Goal: Information Seeking & Learning: Find specific fact

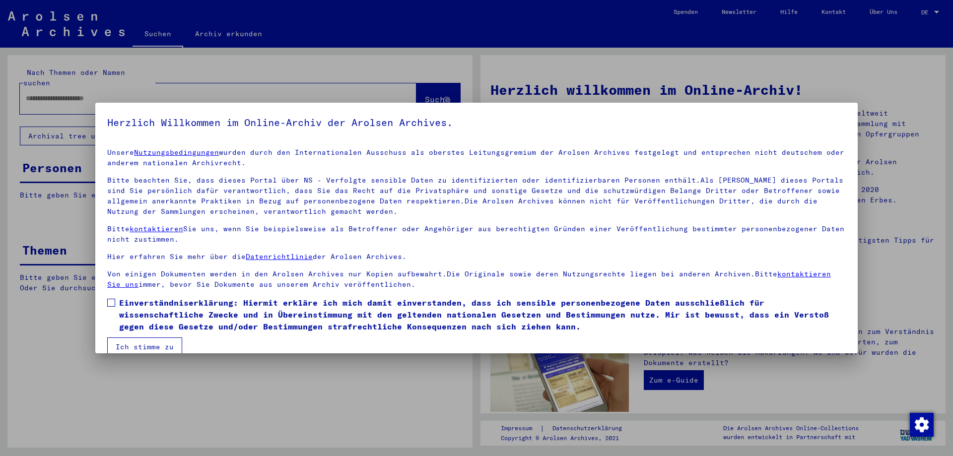
click at [111, 303] on span at bounding box center [111, 303] width 8 height 8
click at [129, 347] on button "Ich stimme zu" at bounding box center [144, 347] width 75 height 19
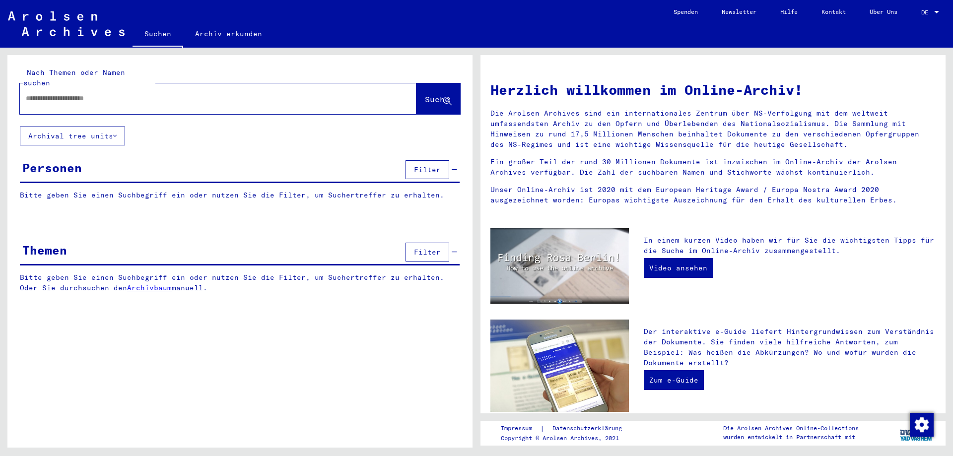
click at [85, 93] on input "text" at bounding box center [206, 98] width 361 height 10
type input "**********"
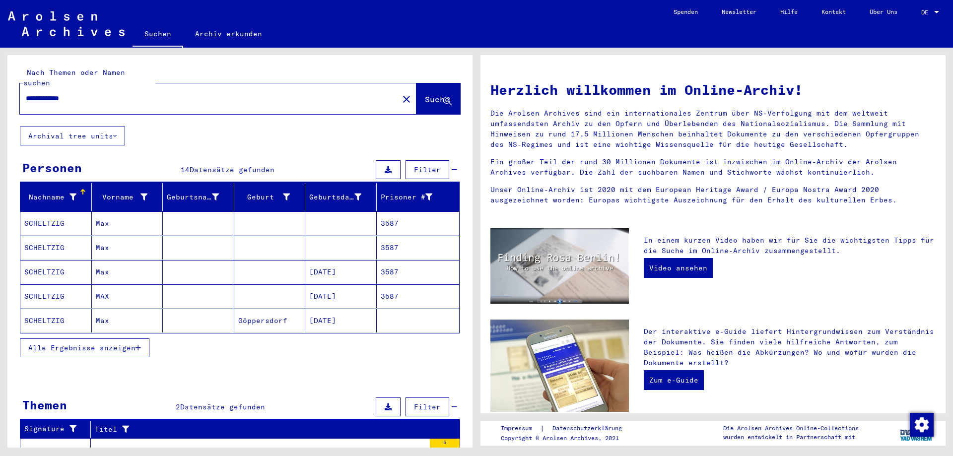
click at [44, 212] on mat-cell "SCHELTZIG" at bounding box center [56, 224] width 72 height 24
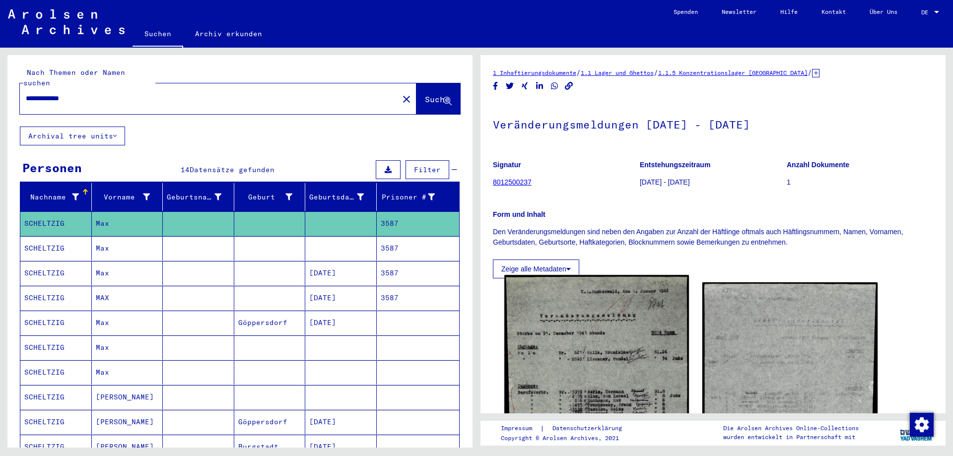
click at [569, 326] on img at bounding box center [597, 424] width 184 height 299
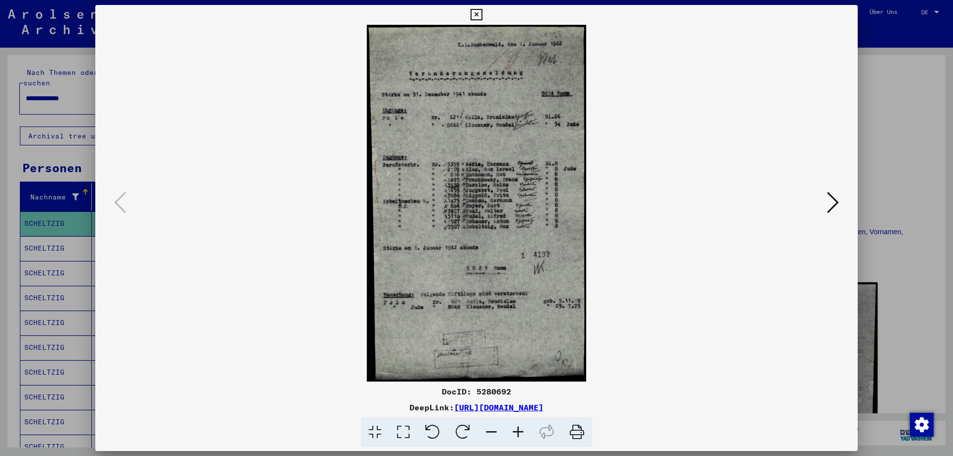
click at [516, 435] on icon at bounding box center [518, 433] width 27 height 30
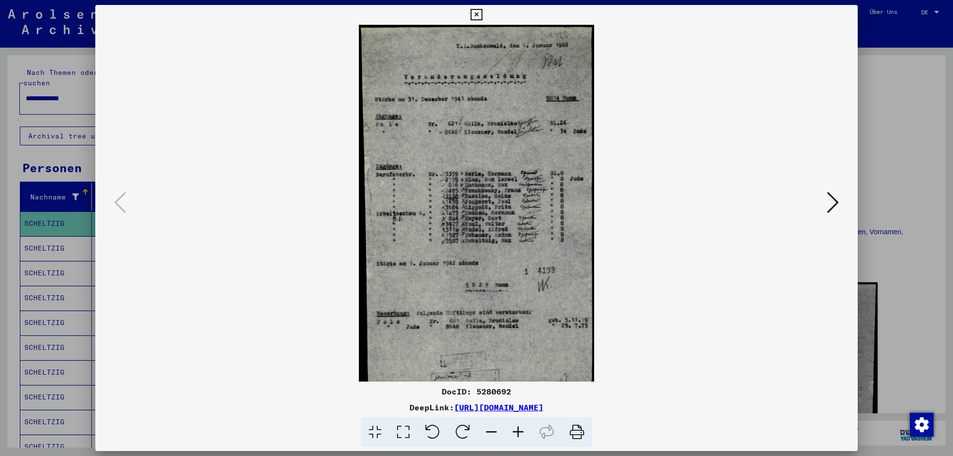
click at [516, 435] on icon at bounding box center [518, 433] width 27 height 30
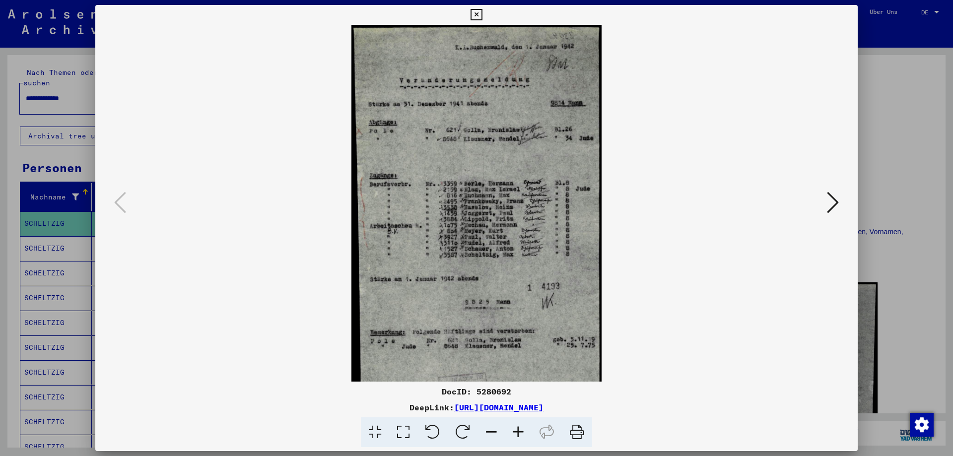
click at [516, 435] on icon at bounding box center [518, 433] width 27 height 30
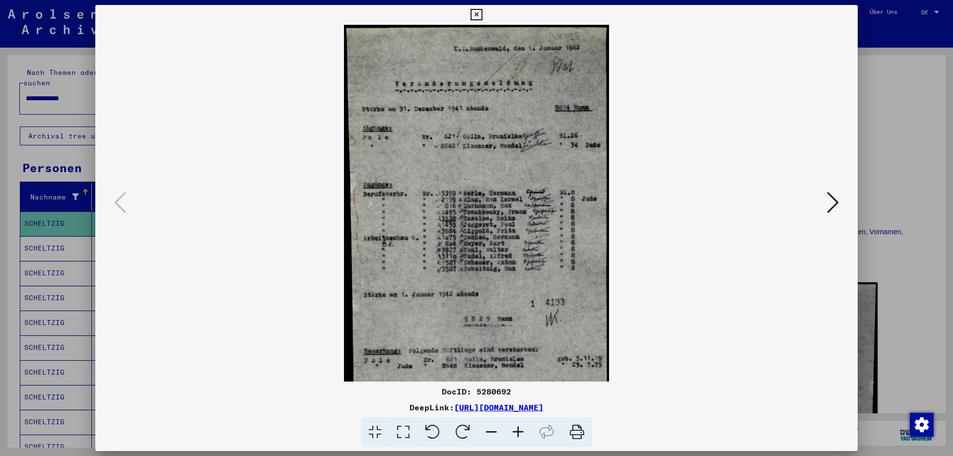
click at [516, 434] on icon at bounding box center [518, 433] width 27 height 30
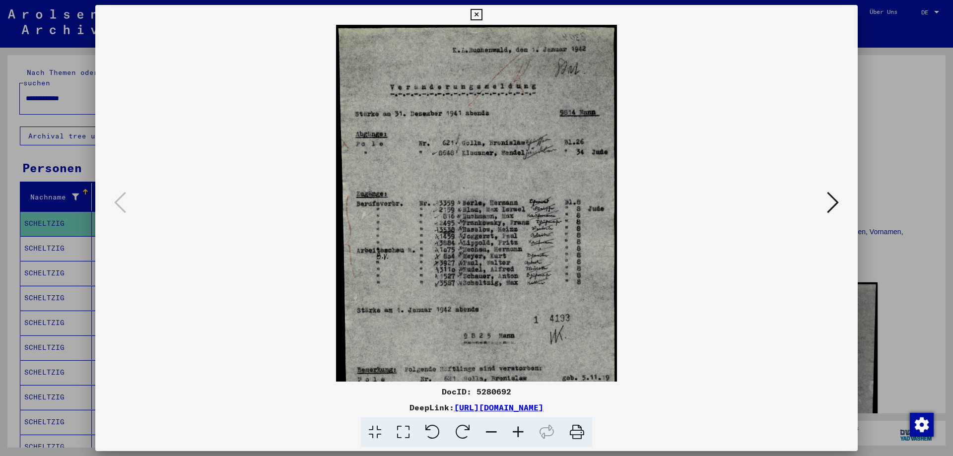
click at [516, 434] on icon at bounding box center [518, 433] width 27 height 30
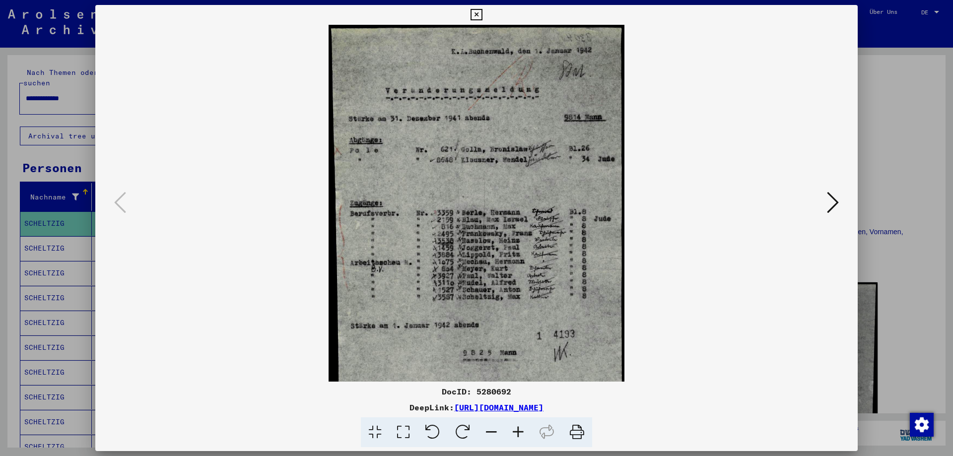
drag, startPoint x: 654, startPoint y: 408, endPoint x: 355, endPoint y: 408, distance: 299.0
click at [355, 408] on div "DeepLink: [URL][DOMAIN_NAME]" at bounding box center [476, 408] width 763 height 12
copy link "[URL][DOMAIN_NAME]"
drag, startPoint x: 513, startPoint y: 390, endPoint x: 478, endPoint y: 391, distance: 34.8
click at [478, 391] on div "DocID: 5280692" at bounding box center [476, 392] width 763 height 12
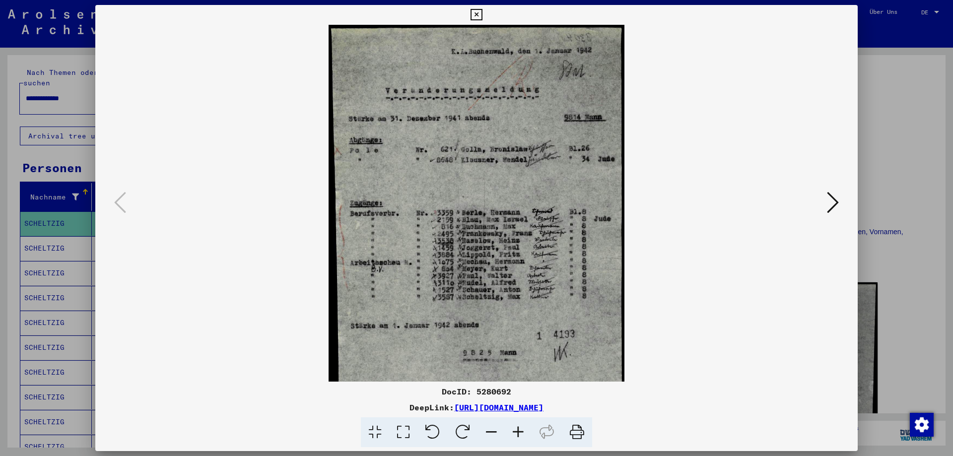
copy div "5280692"
click at [472, 10] on icon at bounding box center [476, 15] width 11 height 12
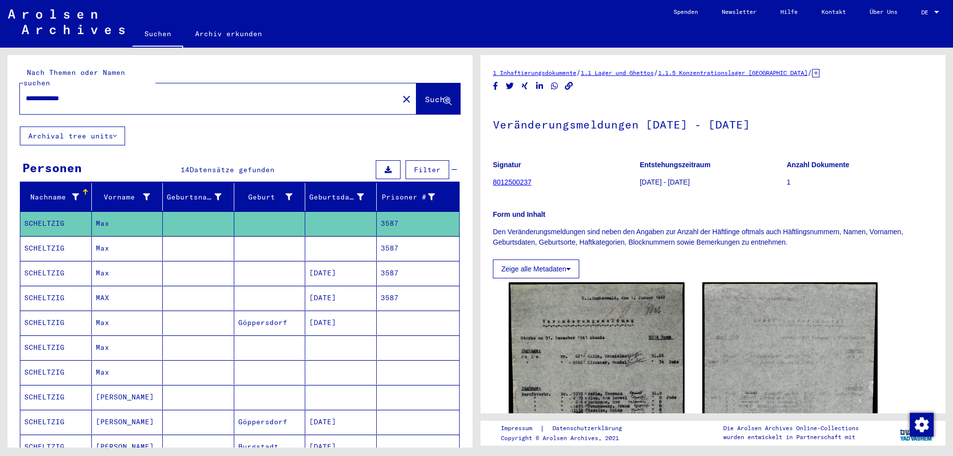
click at [61, 236] on mat-cell "SCHELTZIG" at bounding box center [56, 248] width 72 height 24
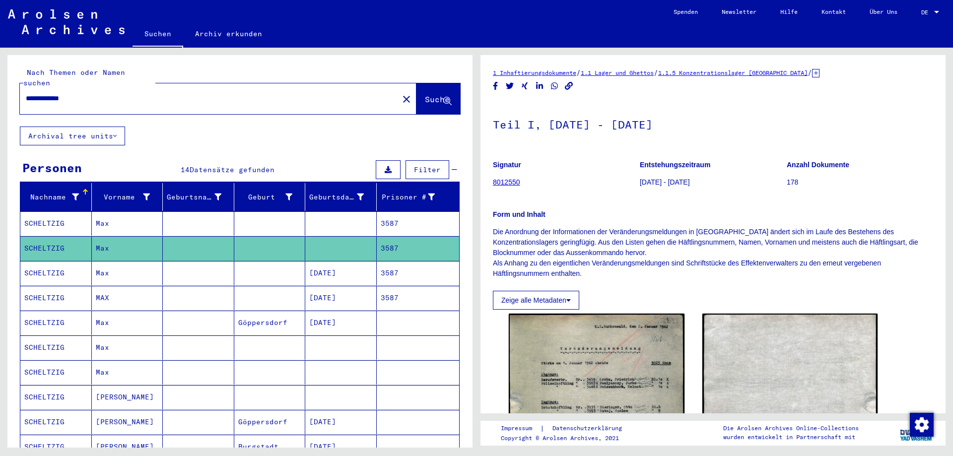
scroll to position [50, 0]
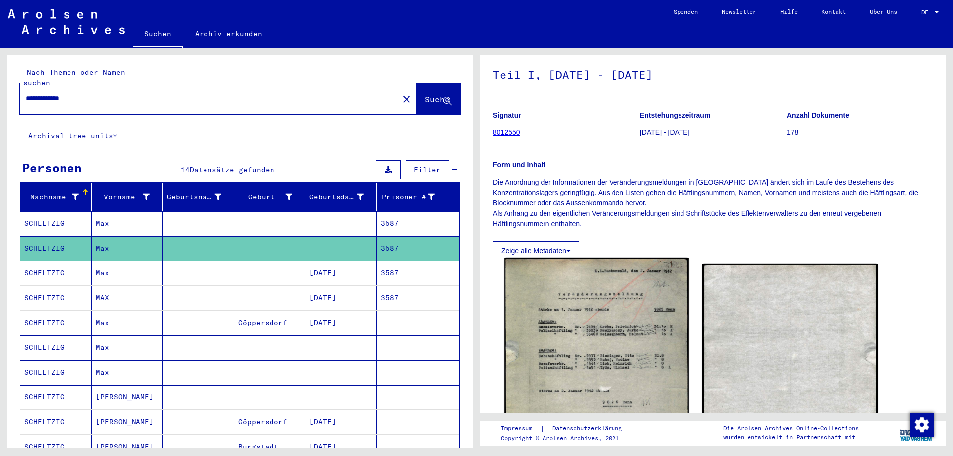
click at [612, 347] on img at bounding box center [597, 389] width 184 height 262
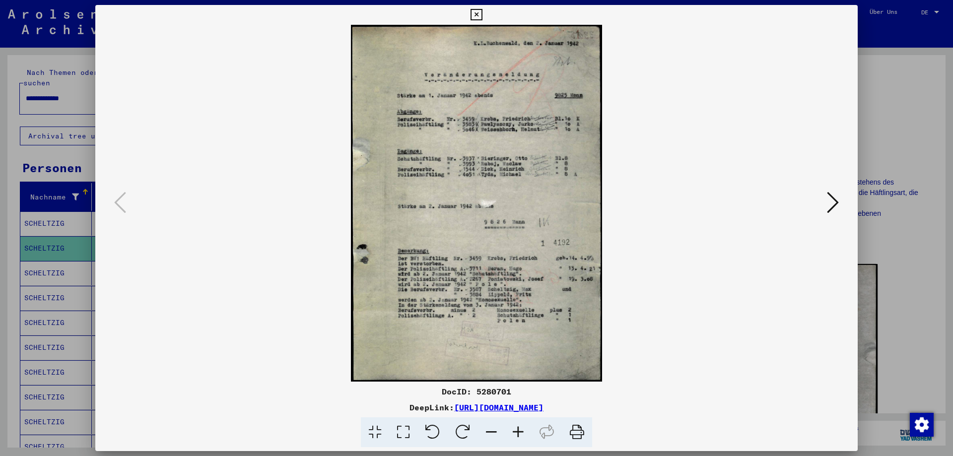
click at [518, 430] on icon at bounding box center [518, 433] width 27 height 30
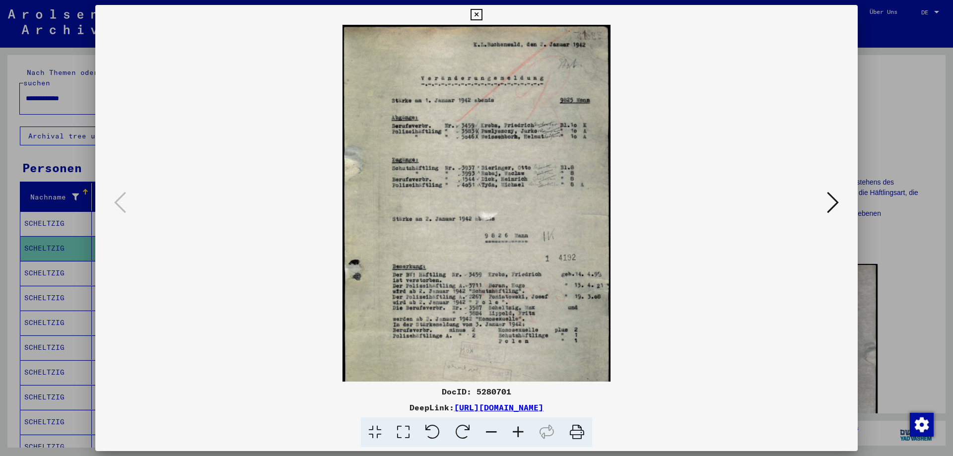
click at [518, 430] on icon at bounding box center [518, 433] width 27 height 30
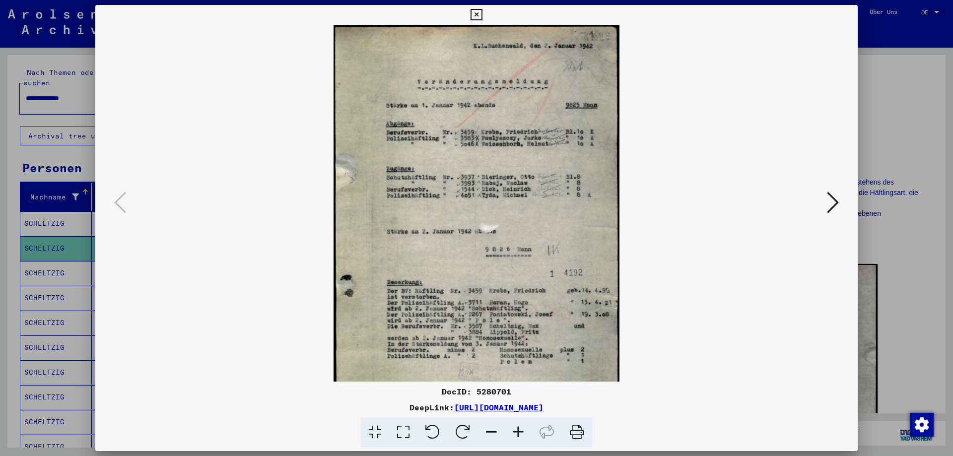
click at [523, 433] on icon at bounding box center [518, 433] width 27 height 30
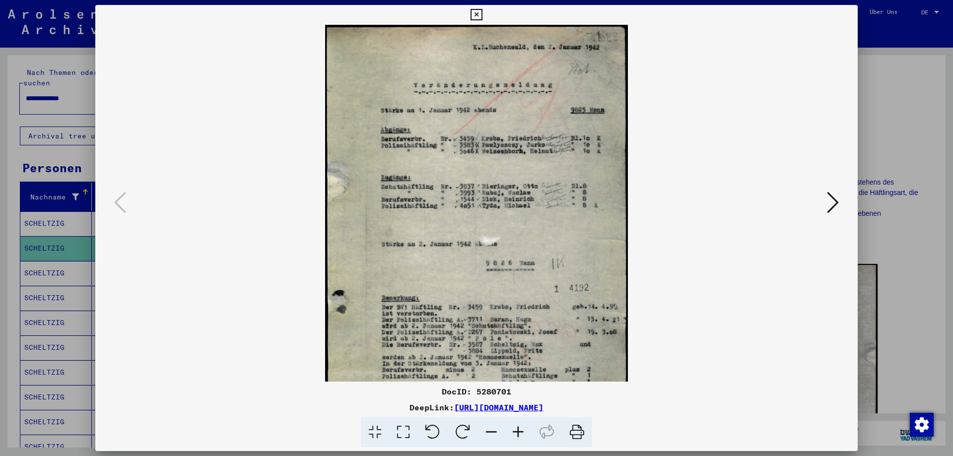
click at [523, 433] on icon at bounding box center [518, 433] width 27 height 30
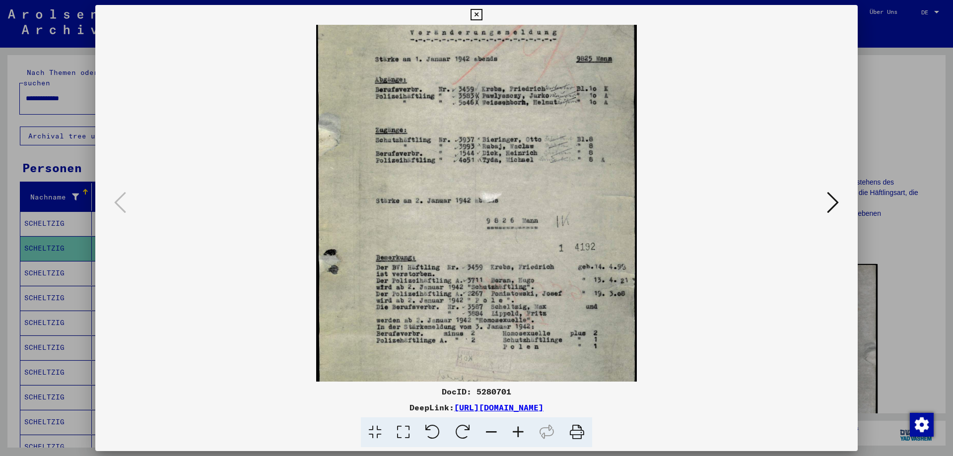
scroll to position [99, 0]
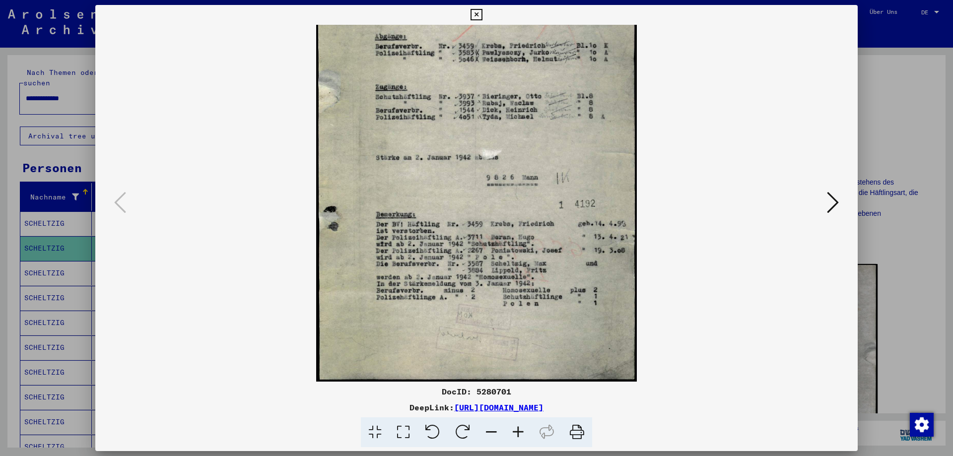
drag, startPoint x: 356, startPoint y: 293, endPoint x: 350, endPoint y: 152, distance: 140.7
click at [350, 152] on img at bounding box center [476, 154] width 321 height 456
drag, startPoint x: 665, startPoint y: 409, endPoint x: 360, endPoint y: 405, distance: 304.9
click at [355, 408] on div "DeepLink: [URL][DOMAIN_NAME]" at bounding box center [476, 408] width 763 height 12
copy link "[URL][DOMAIN_NAME]"
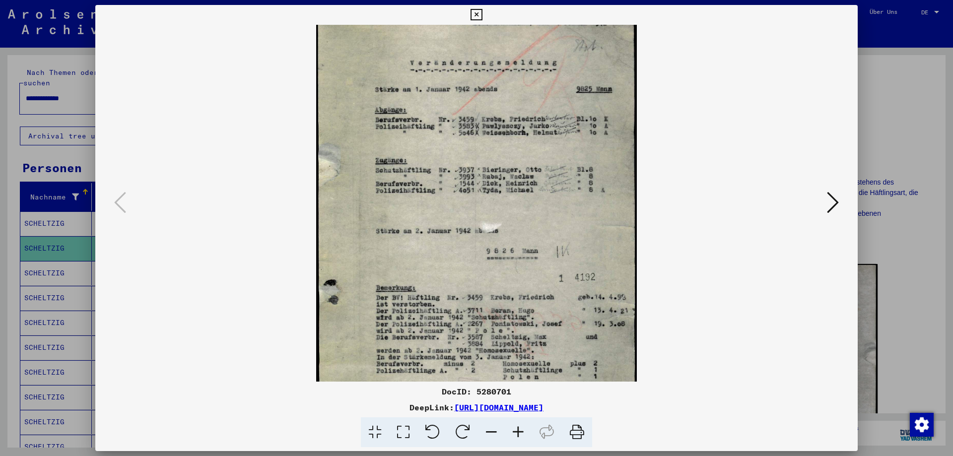
drag, startPoint x: 510, startPoint y: 330, endPoint x: 509, endPoint y: 402, distance: 71.5
click at [510, 403] on div "DocID: 5280701 DeepLink: [URL][DOMAIN_NAME]" at bounding box center [476, 226] width 763 height 443
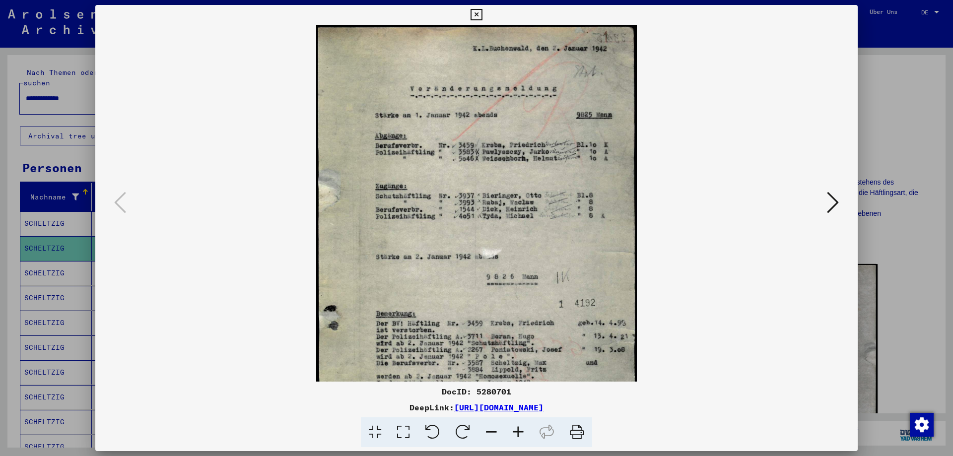
scroll to position [0, 0]
drag, startPoint x: 378, startPoint y: 52, endPoint x: 376, endPoint y: 142, distance: 89.9
click at [376, 142] on img at bounding box center [476, 252] width 321 height 456
click at [476, 10] on icon at bounding box center [476, 15] width 11 height 12
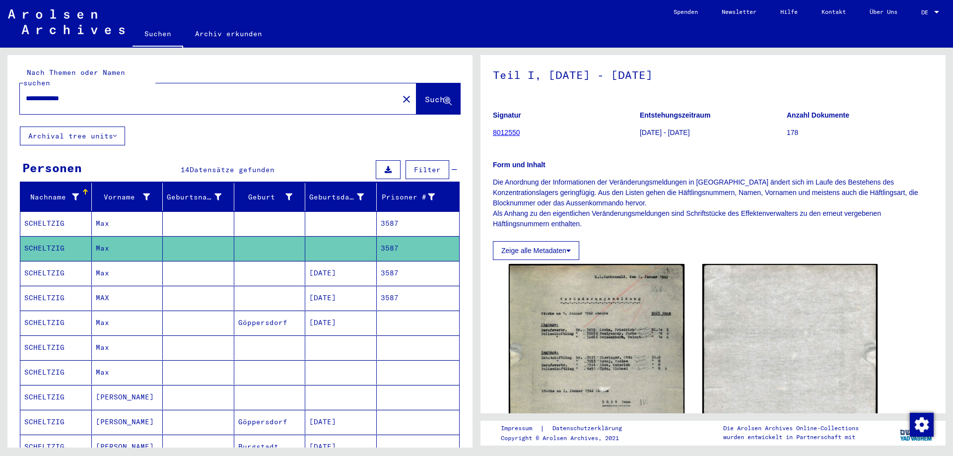
click at [43, 263] on mat-cell "SCHELTZIG" at bounding box center [56, 273] width 72 height 24
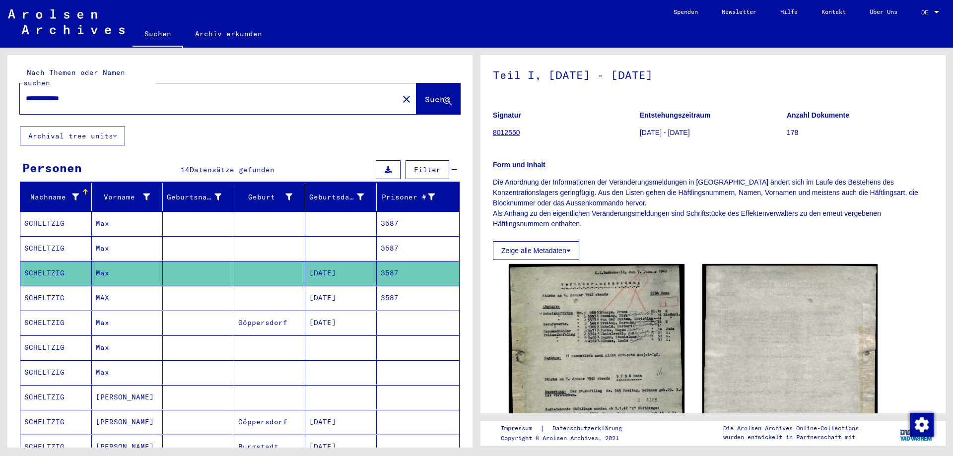
scroll to position [99, 0]
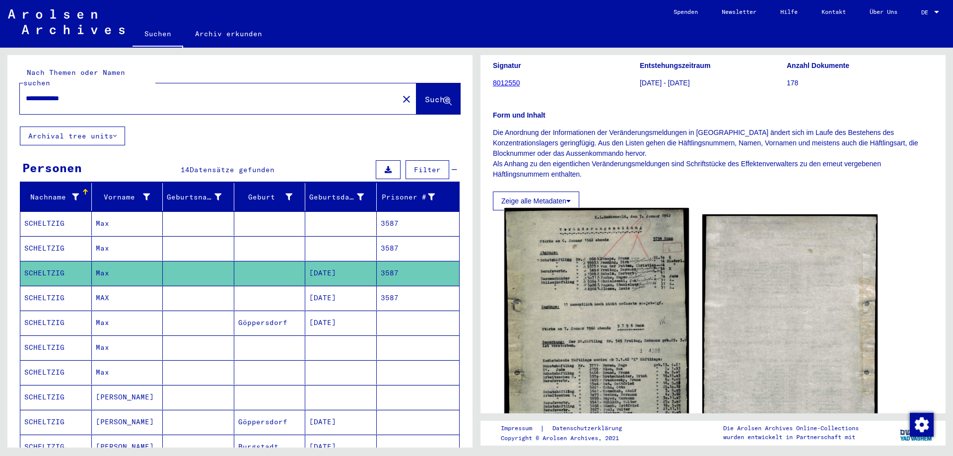
click at [587, 265] on img at bounding box center [597, 336] width 184 height 257
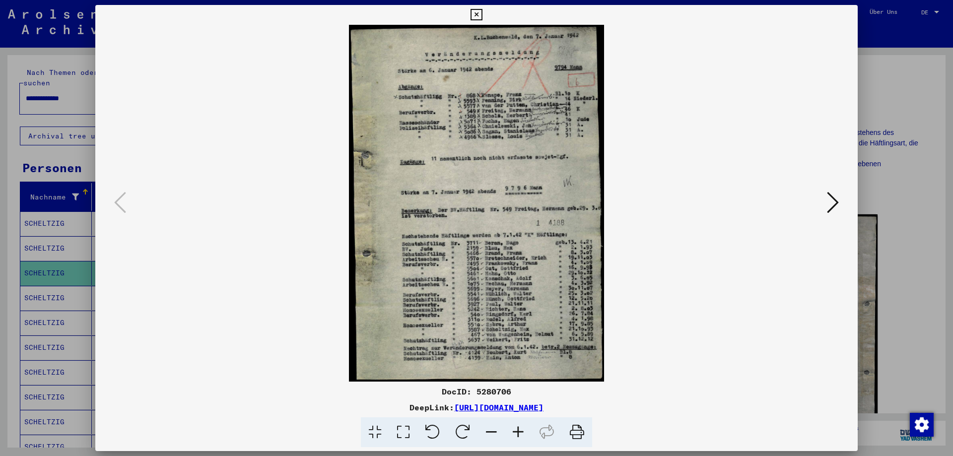
click at [521, 433] on icon at bounding box center [518, 433] width 27 height 30
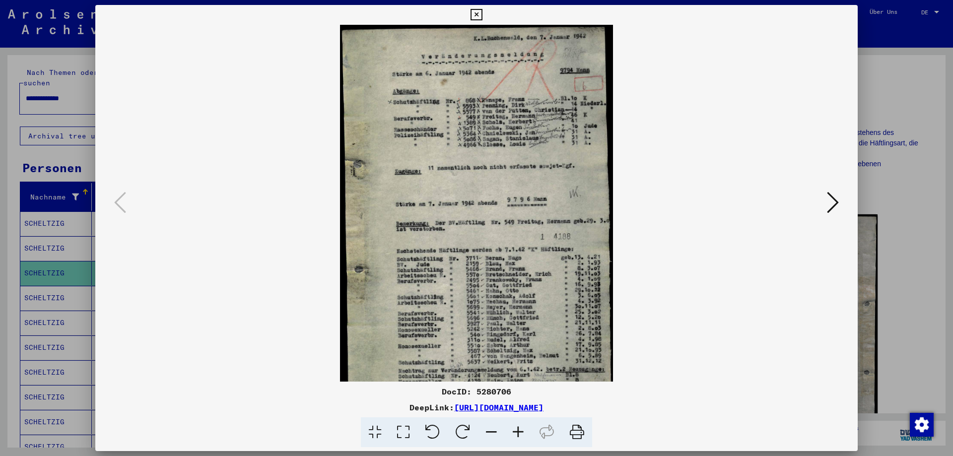
click at [521, 433] on icon at bounding box center [518, 433] width 27 height 30
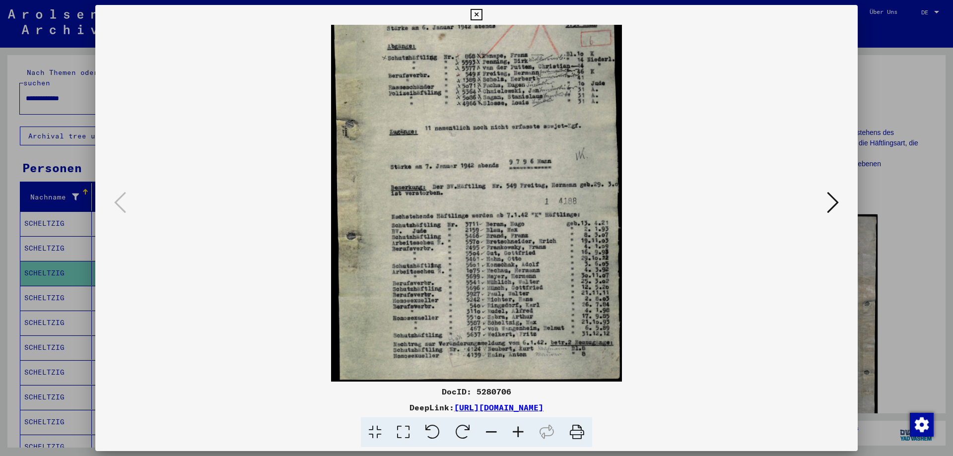
scroll to position [50, 0]
drag, startPoint x: 364, startPoint y: 344, endPoint x: 369, endPoint y: 217, distance: 127.3
click at [369, 217] on img at bounding box center [477, 178] width 292 height 407
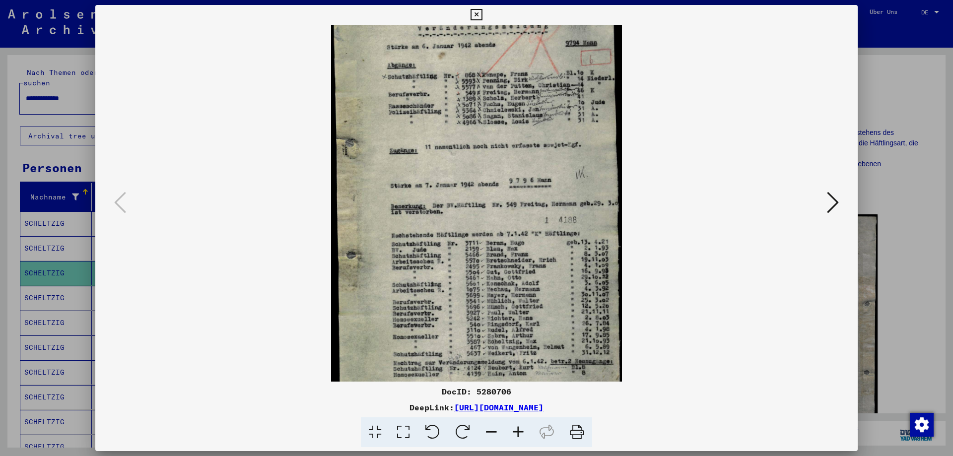
scroll to position [0, 0]
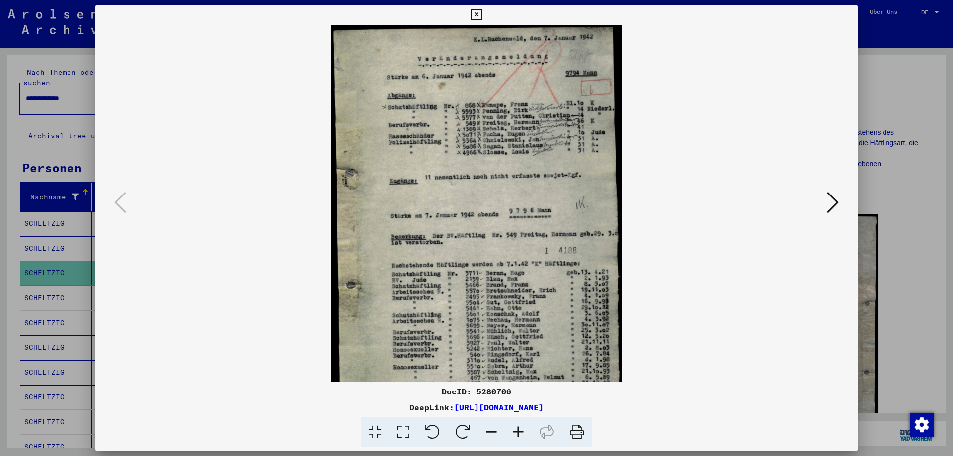
drag, startPoint x: 366, startPoint y: 87, endPoint x: 368, endPoint y: 251, distance: 164.4
click at [368, 251] on img at bounding box center [477, 228] width 292 height 407
click at [477, 13] on icon at bounding box center [476, 15] width 11 height 12
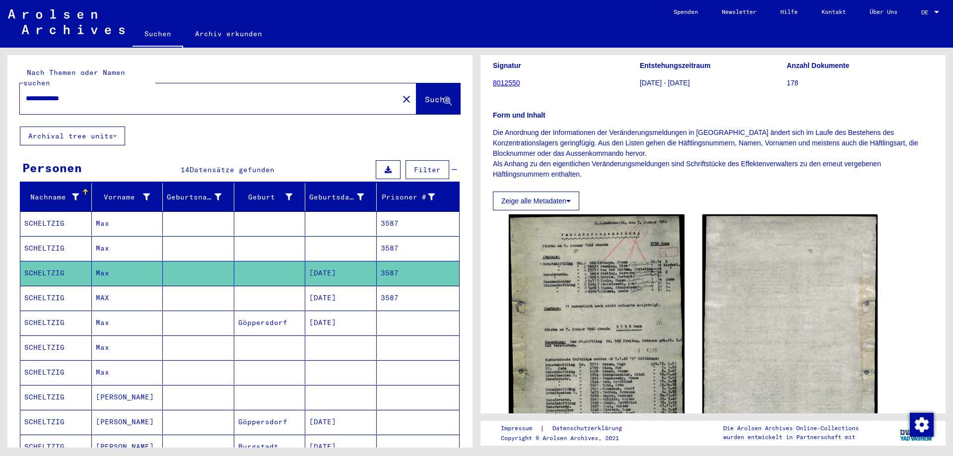
click at [53, 239] on mat-cell "SCHELTZIG" at bounding box center [56, 248] width 72 height 24
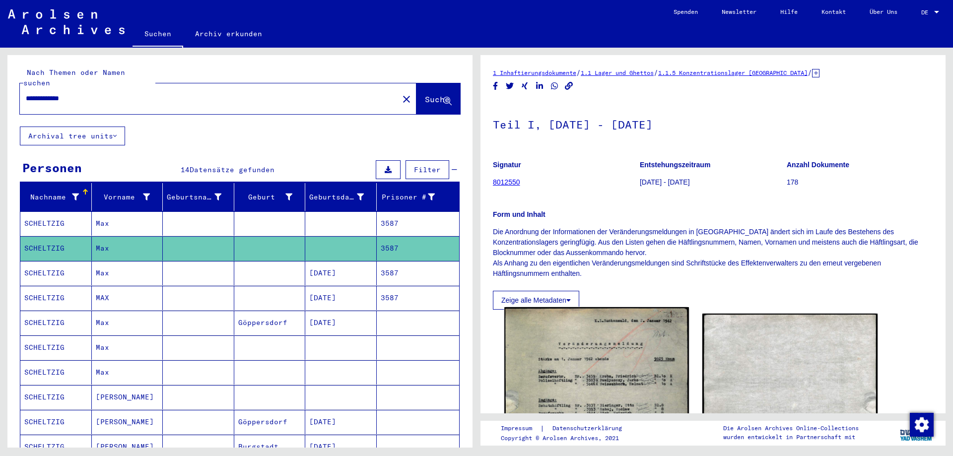
click at [602, 337] on img at bounding box center [597, 438] width 184 height 262
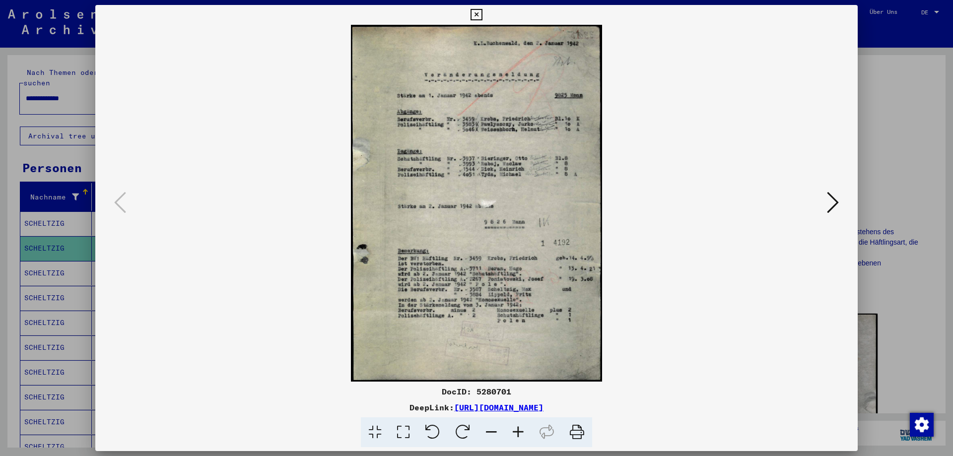
drag, startPoint x: 475, startPoint y: 16, endPoint x: 434, endPoint y: 40, distance: 47.4
click at [475, 16] on icon at bounding box center [476, 15] width 11 height 12
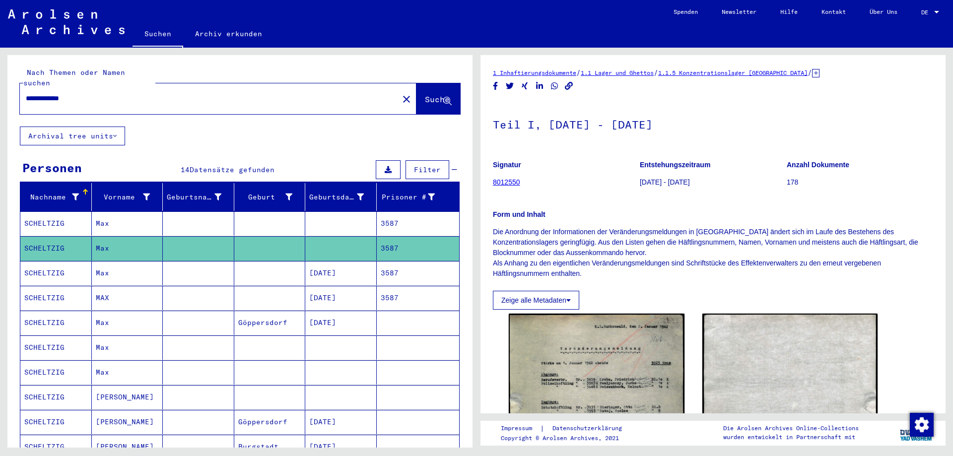
click at [64, 212] on mat-cell "SCHELTZIG" at bounding box center [56, 224] width 72 height 24
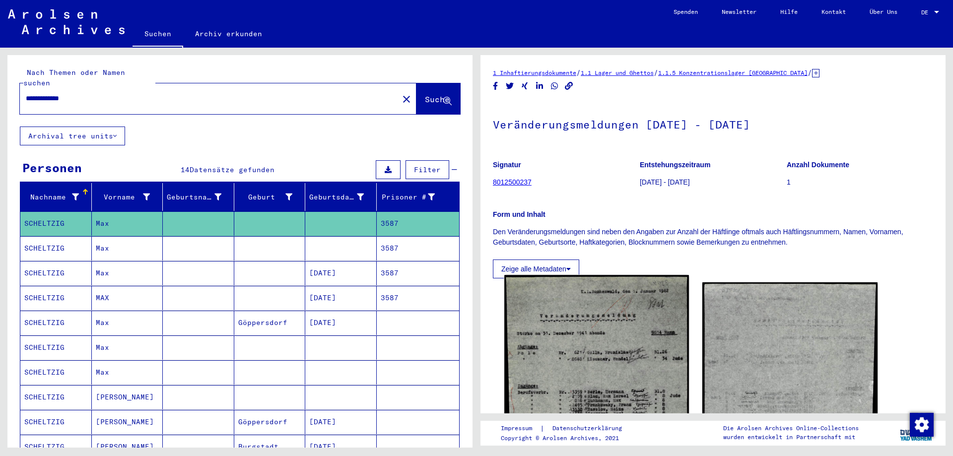
click at [609, 335] on img at bounding box center [597, 424] width 184 height 299
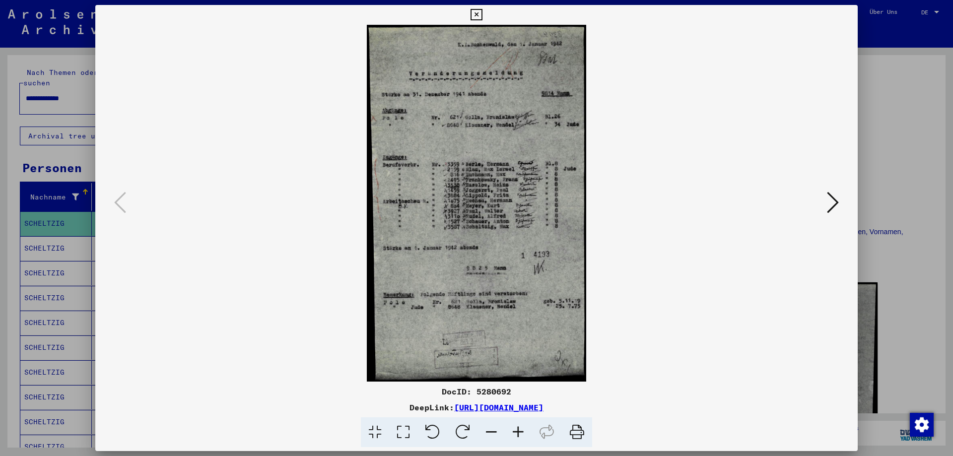
click at [478, 16] on icon at bounding box center [476, 15] width 11 height 12
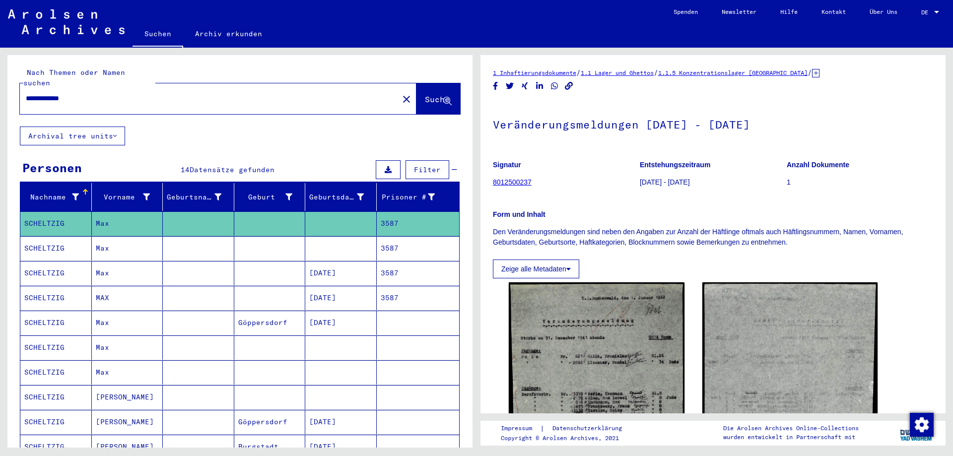
click at [49, 286] on mat-cell "SCHELTZIG" at bounding box center [56, 298] width 72 height 24
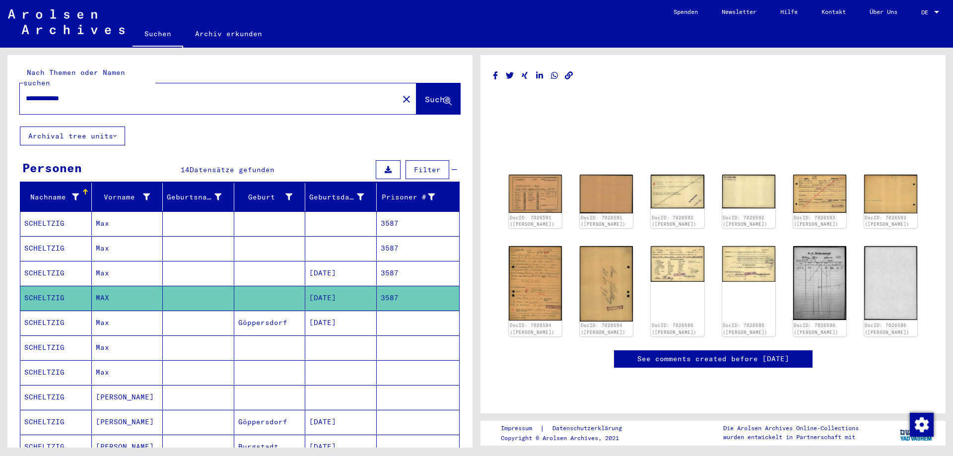
click at [53, 314] on mat-cell "SCHELTZIG" at bounding box center [56, 323] width 72 height 24
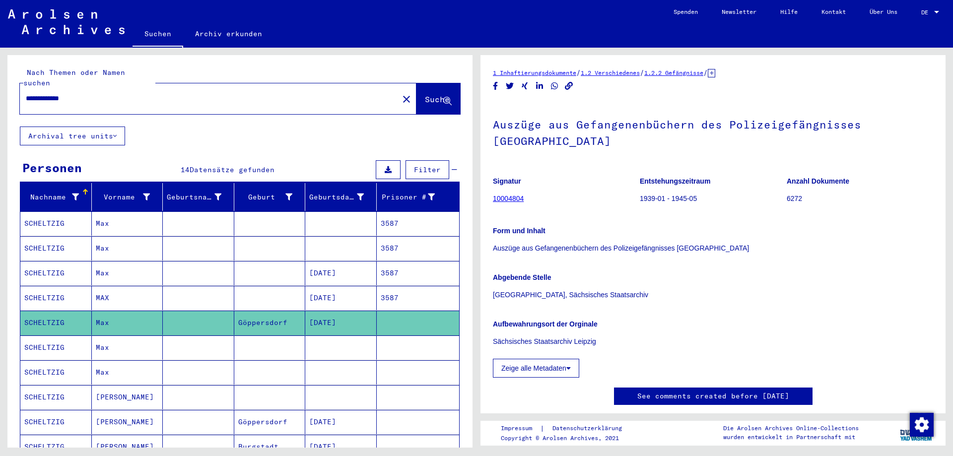
click at [43, 339] on mat-cell "SCHELTZIG" at bounding box center [56, 348] width 72 height 24
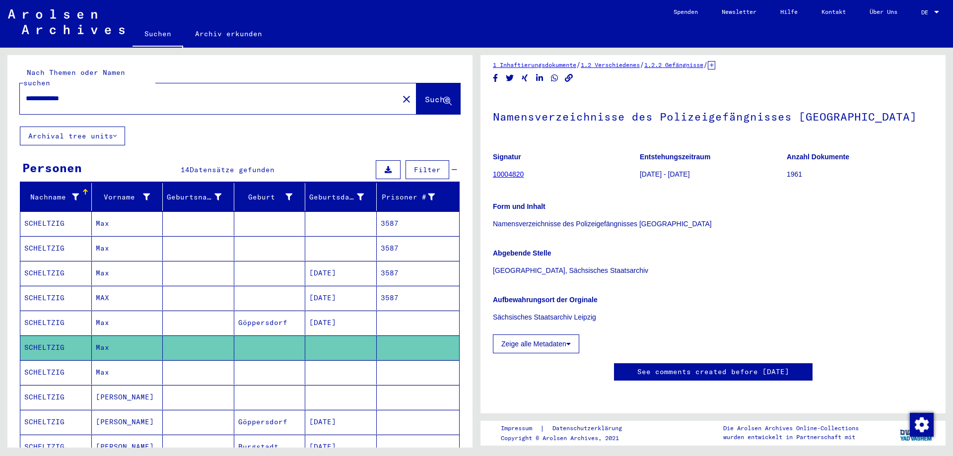
scroll to position [248, 0]
click at [45, 361] on mat-cell "SCHELTZIG" at bounding box center [56, 373] width 72 height 24
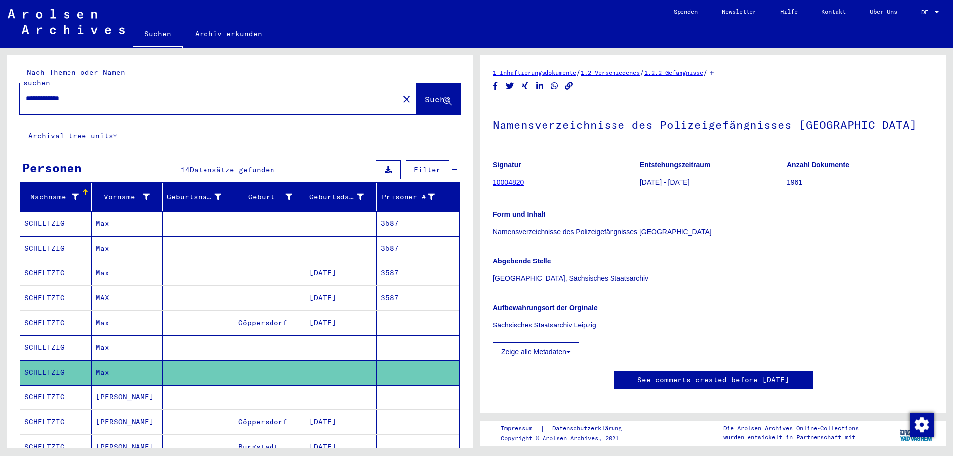
scroll to position [149, 0]
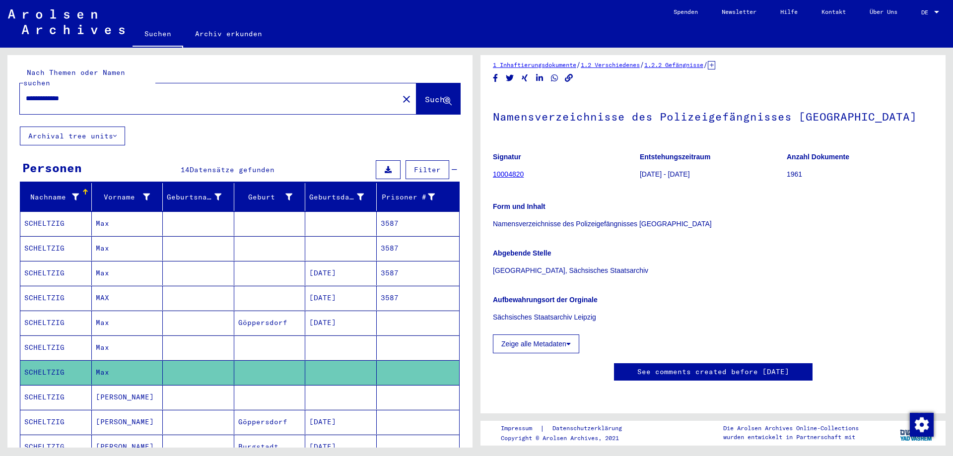
click at [30, 385] on mat-cell "SCHELTZIG" at bounding box center [56, 397] width 72 height 24
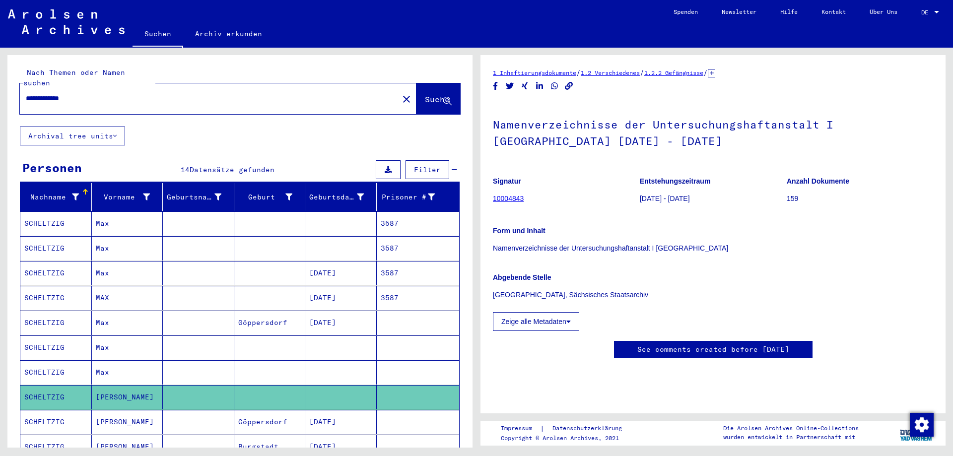
scroll to position [199, 0]
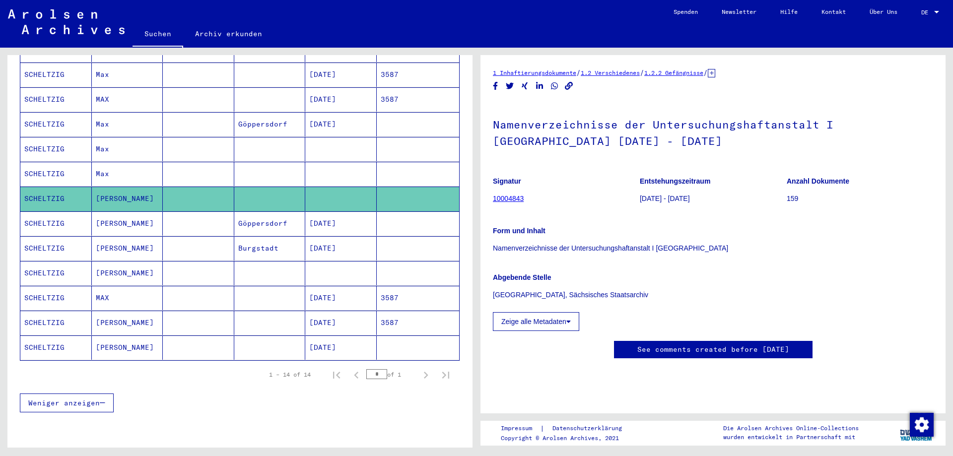
click at [52, 214] on mat-cell "SCHELTZIG" at bounding box center [56, 224] width 72 height 24
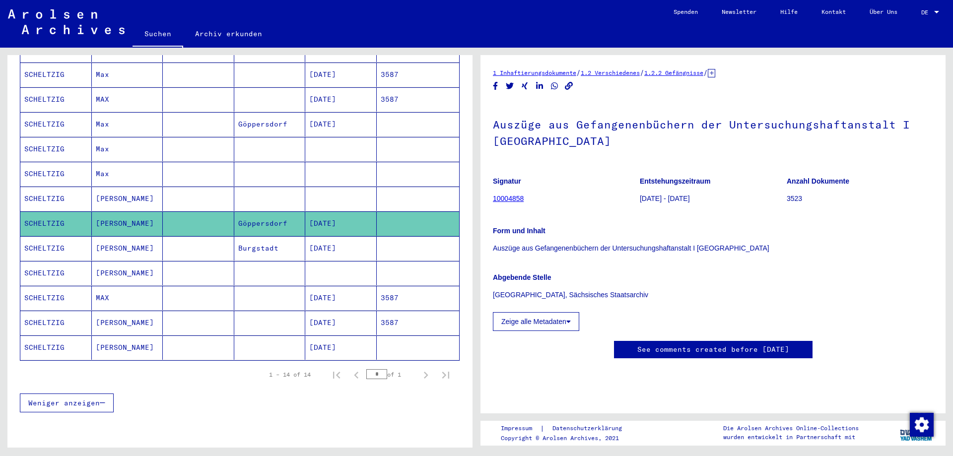
scroll to position [248, 0]
click at [44, 239] on mat-cell "SCHELTZIG" at bounding box center [56, 248] width 72 height 24
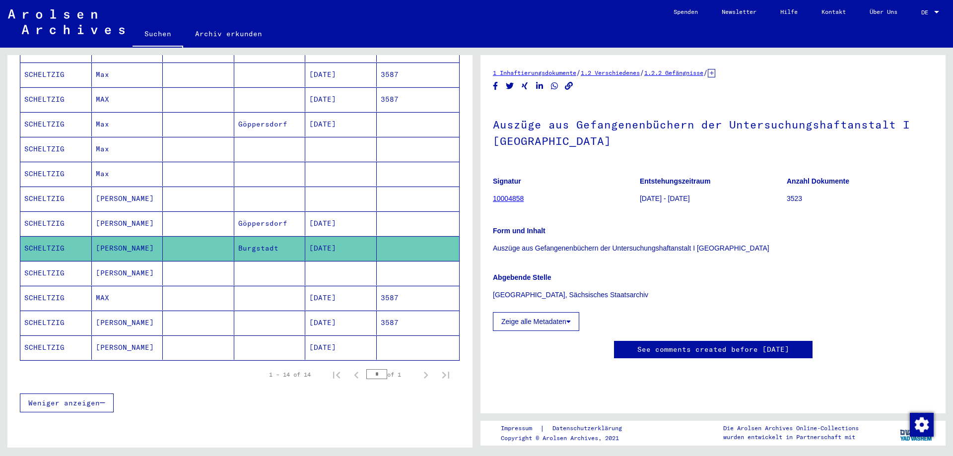
scroll to position [293, 0]
click at [44, 261] on mat-cell "SCHELTZIG" at bounding box center [56, 273] width 72 height 24
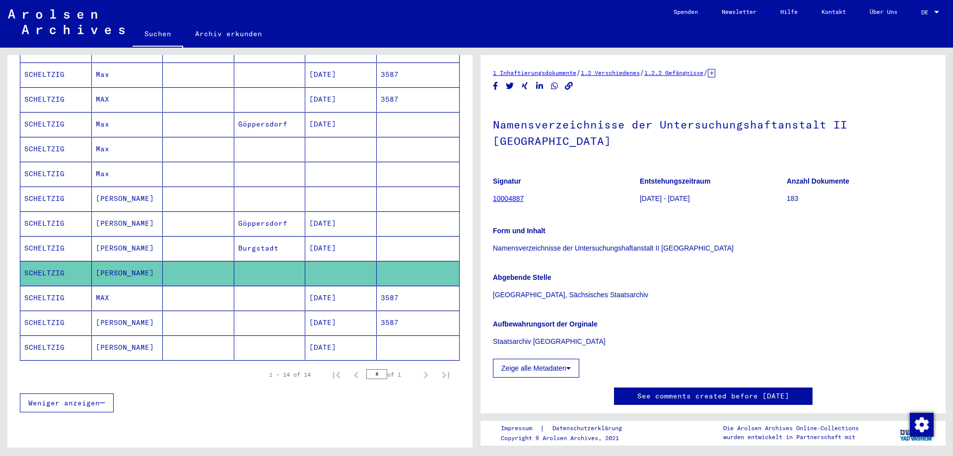
scroll to position [149, 0]
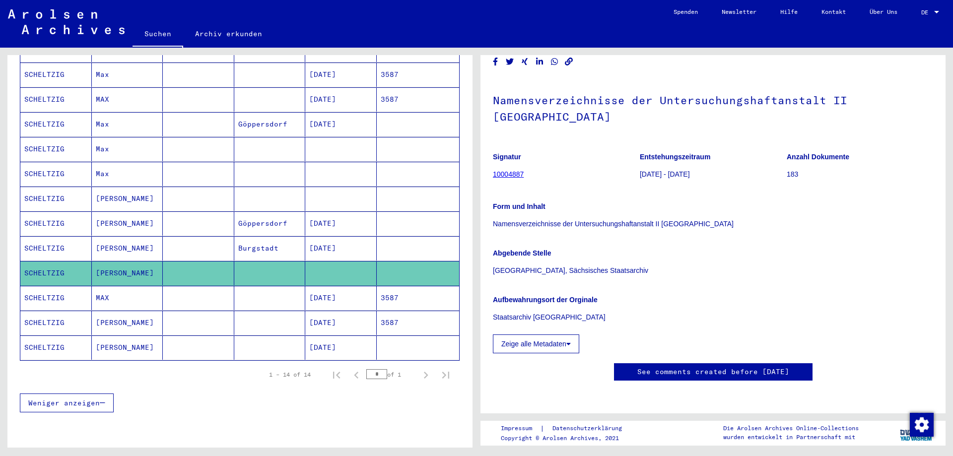
click at [49, 287] on mat-cell "SCHELTZIG" at bounding box center [56, 298] width 72 height 24
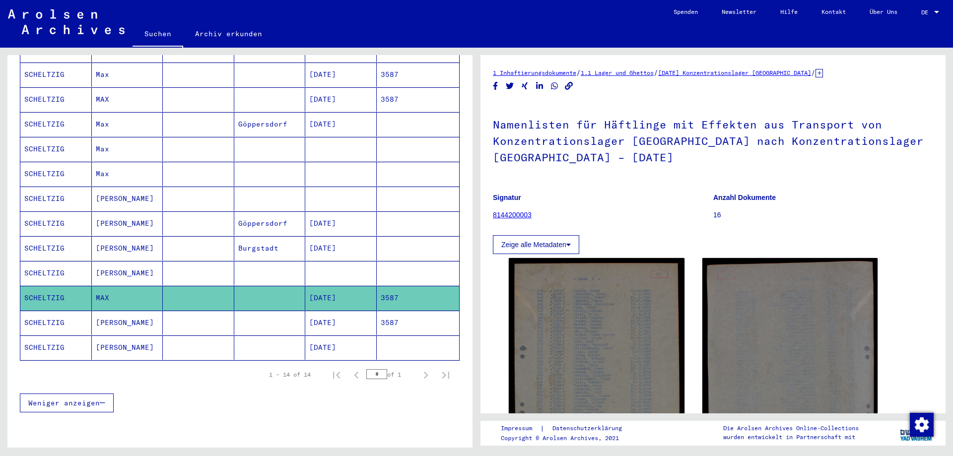
click at [44, 316] on mat-cell "SCHELTZIG" at bounding box center [56, 323] width 72 height 24
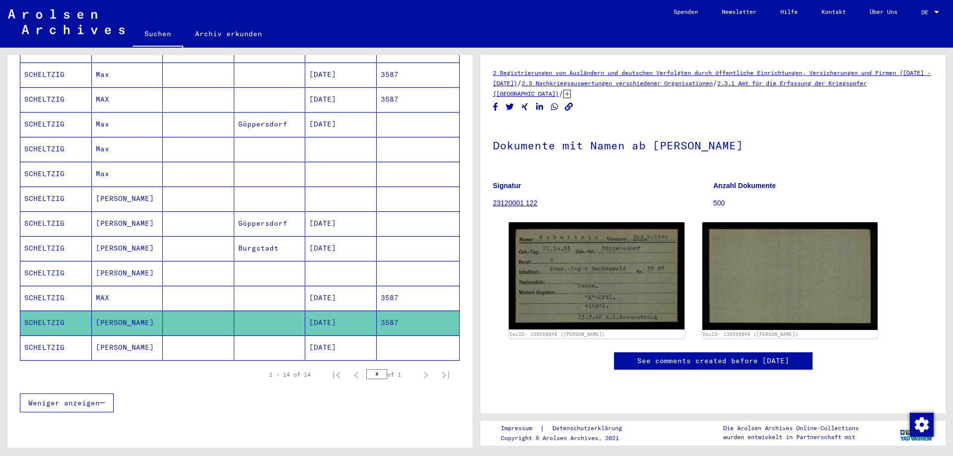
click at [41, 336] on mat-cell "SCHELTZIG" at bounding box center [56, 348] width 72 height 24
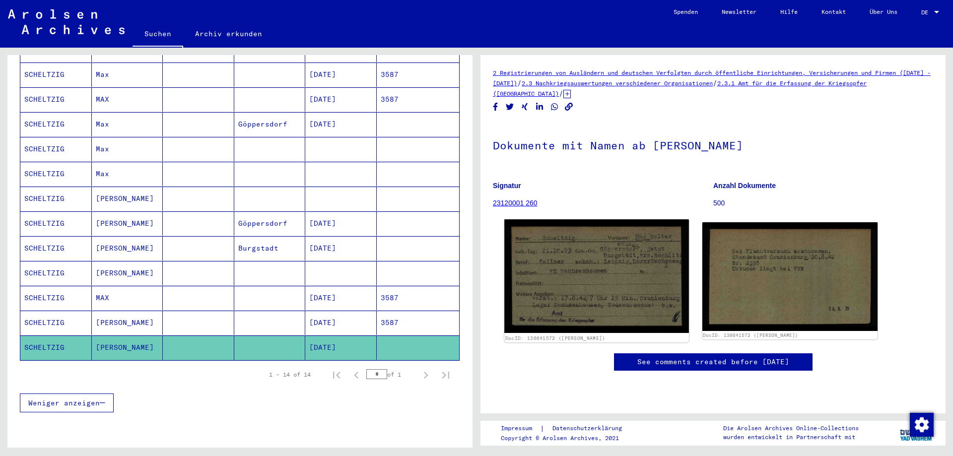
click at [602, 289] on img at bounding box center [597, 276] width 184 height 114
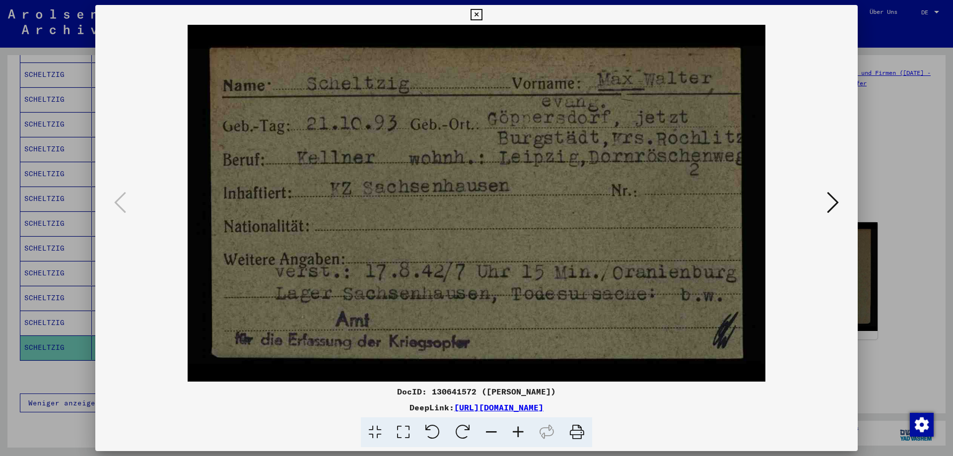
click at [477, 13] on icon at bounding box center [476, 15] width 11 height 12
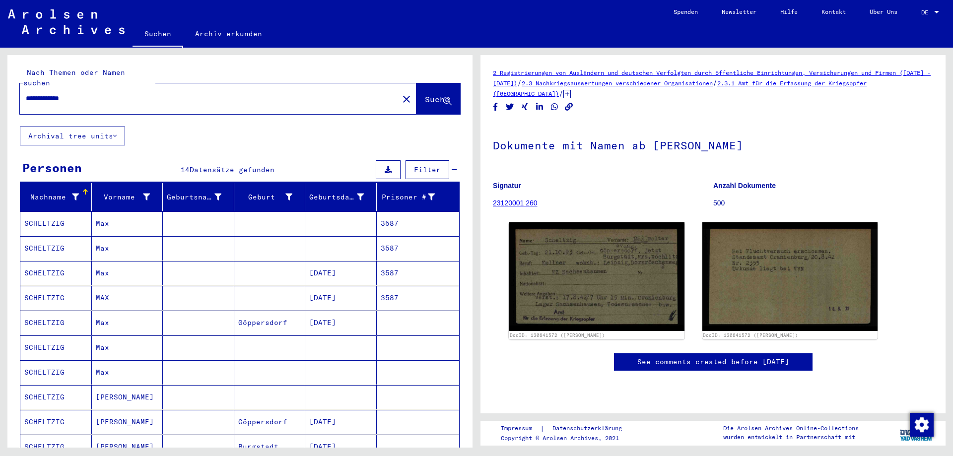
click at [52, 286] on mat-cell "SCHELTZIG" at bounding box center [56, 298] width 72 height 24
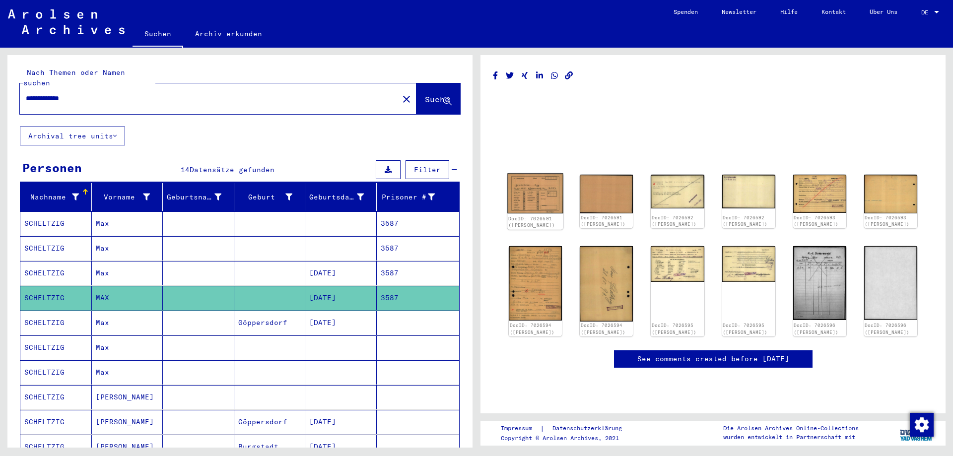
click at [541, 208] on img at bounding box center [536, 194] width 56 height 40
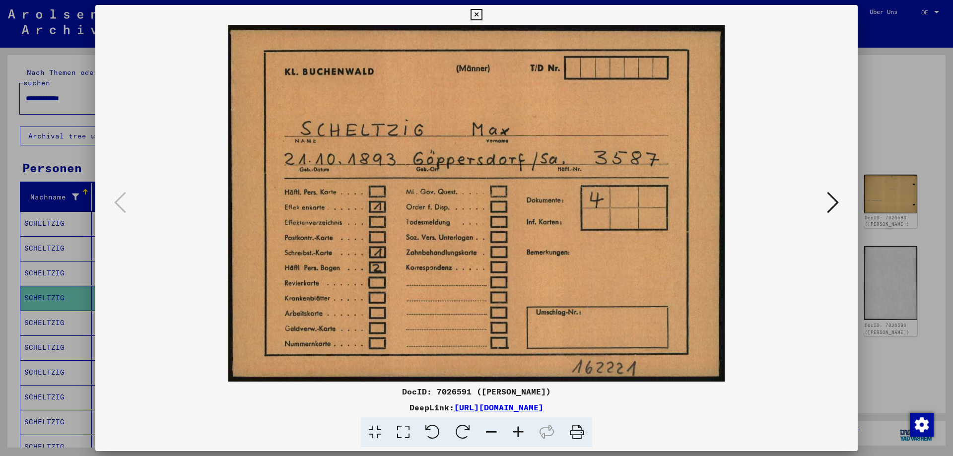
click at [474, 13] on icon at bounding box center [476, 15] width 11 height 12
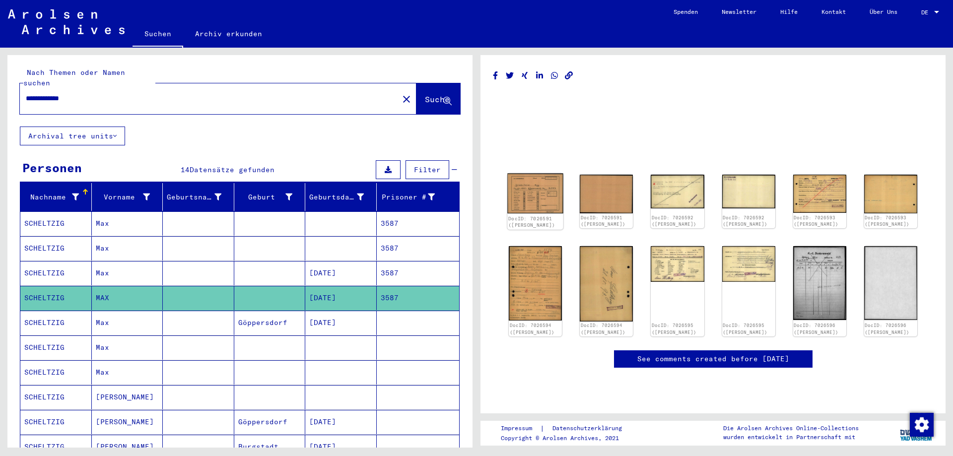
click at [532, 198] on img at bounding box center [536, 194] width 56 height 40
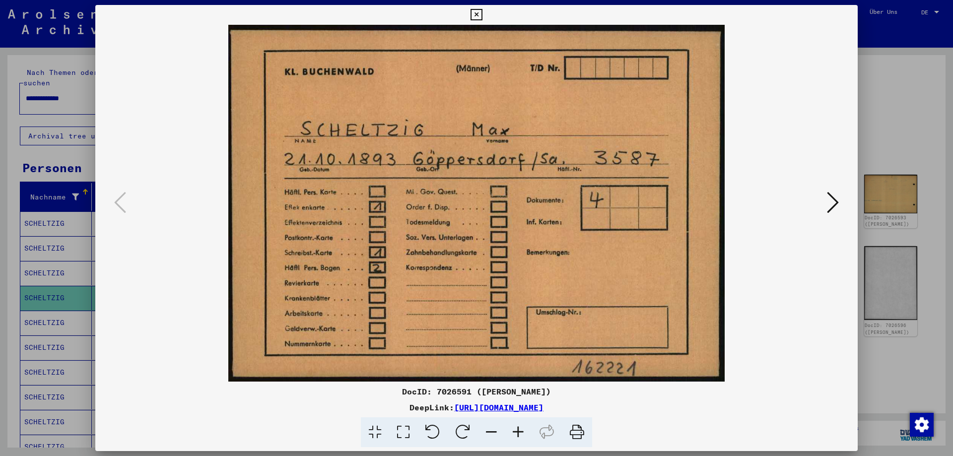
click at [835, 201] on icon at bounding box center [833, 203] width 12 height 24
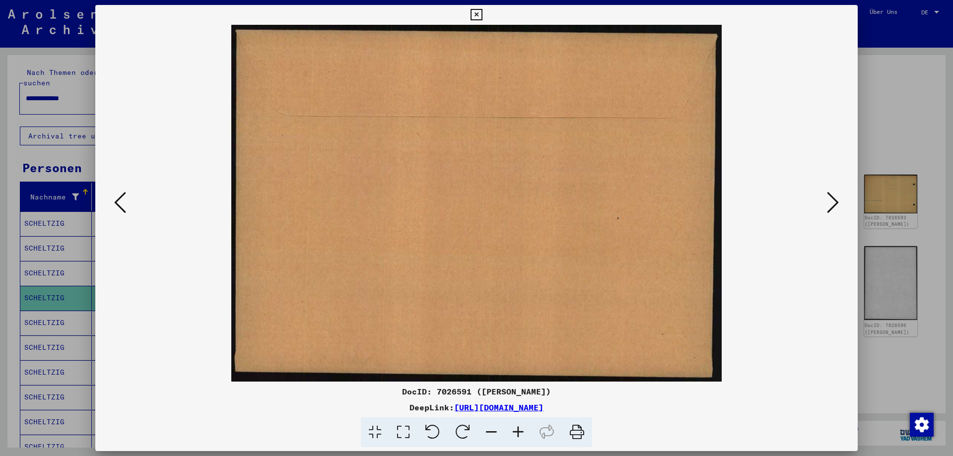
click at [122, 207] on icon at bounding box center [120, 203] width 12 height 24
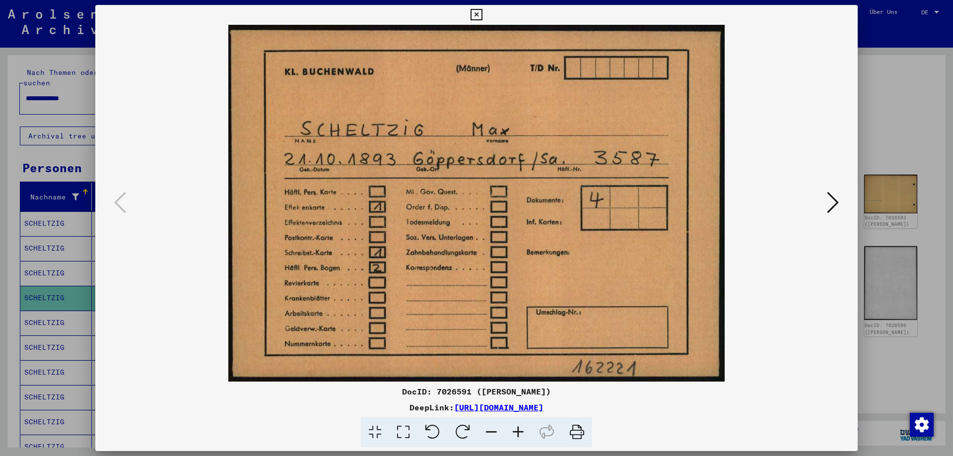
click at [476, 12] on icon at bounding box center [476, 15] width 11 height 12
